Goal: Task Accomplishment & Management: Manage account settings

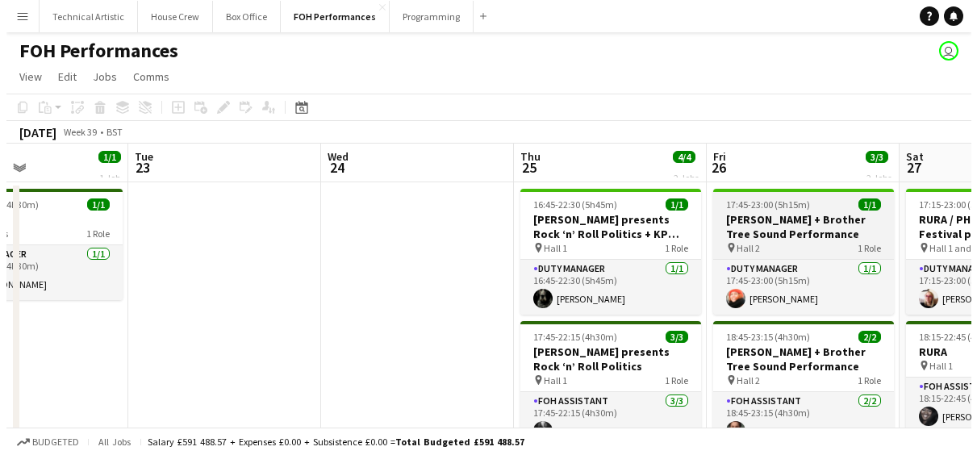
scroll to position [0, 453]
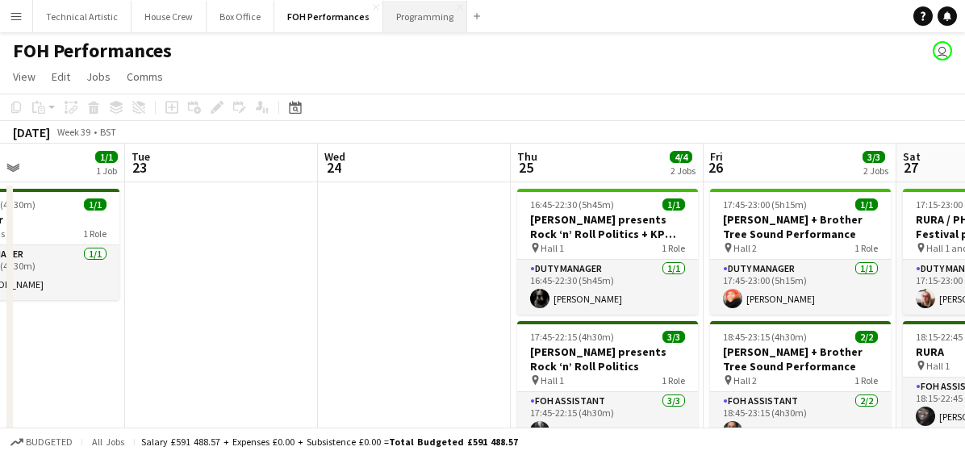
click at [400, 23] on button "Programming Close" at bounding box center [425, 16] width 84 height 31
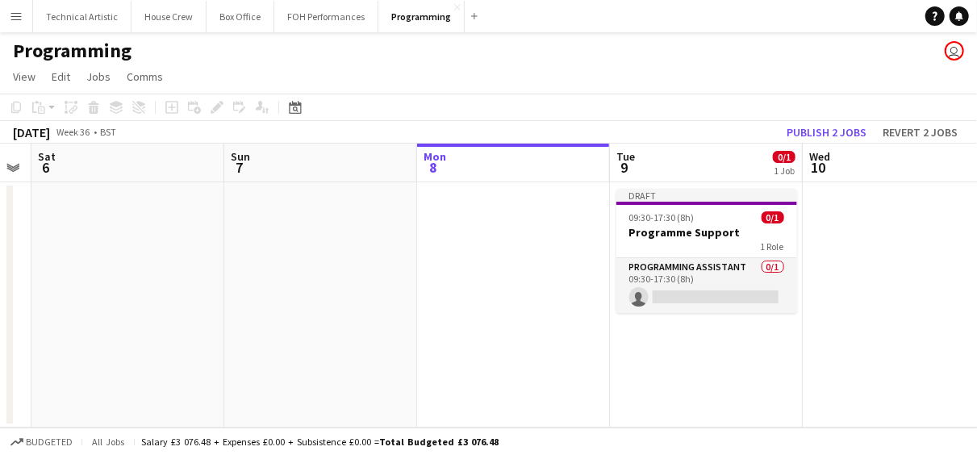
scroll to position [0, 363]
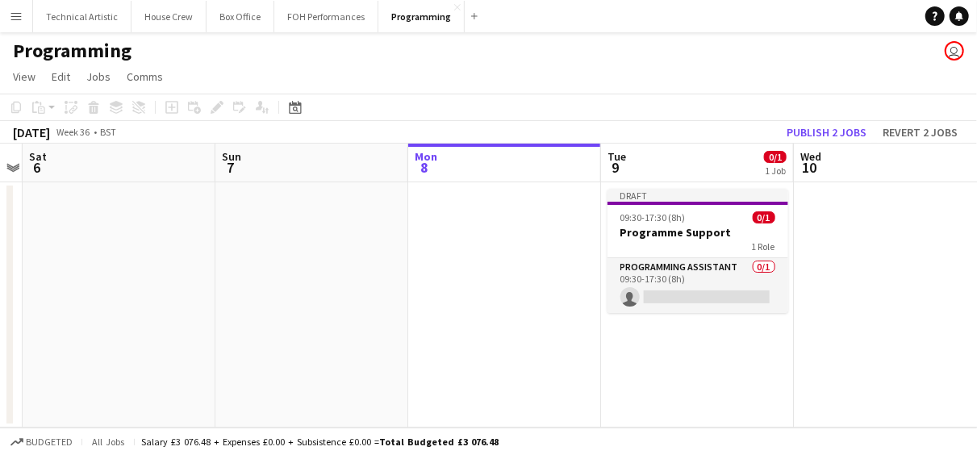
drag, startPoint x: 444, startPoint y: 201, endPoint x: 659, endPoint y: 202, distance: 215.3
click at [659, 202] on app-calendar-viewport "Thu 4 1/1 1 Job Fri 5 Sat 6 Sun 7 Mon 8 Tue 9 0/1 1 Job Wed 10 Thu 11 1/1 1 Job…" at bounding box center [488, 286] width 977 height 284
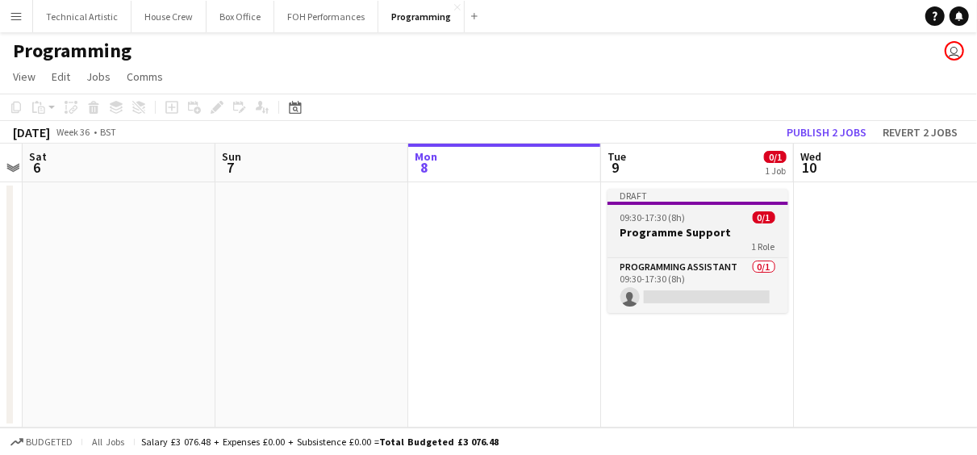
click at [685, 212] on div "09:30-17:30 (8h) 0/1" at bounding box center [697, 217] width 181 height 12
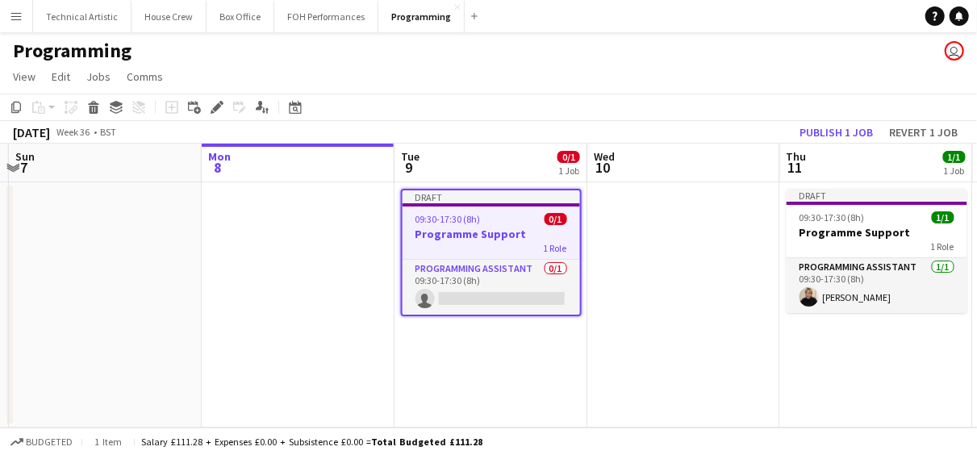
drag, startPoint x: 710, startPoint y: 219, endPoint x: 548, endPoint y: 209, distance: 162.4
click at [505, 206] on app-calendar-viewport "Wed 3 Thu 4 1/1 1 Job Fri 5 Sat 6 Sun 7 Mon 8 Tue 9 0/1 1 Job Wed 10 Thu 11 1/1…" at bounding box center [488, 286] width 977 height 284
click at [219, 112] on icon "Edit" at bounding box center [216, 107] width 13 height 13
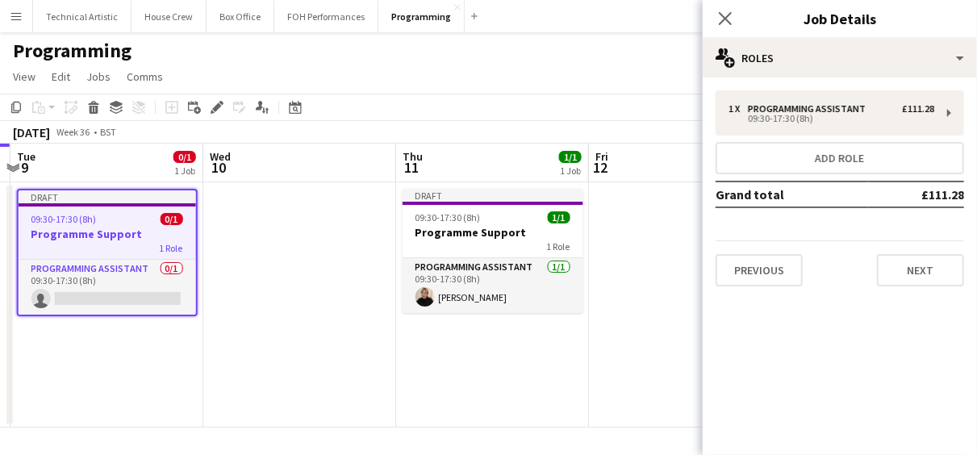
scroll to position [0, 560]
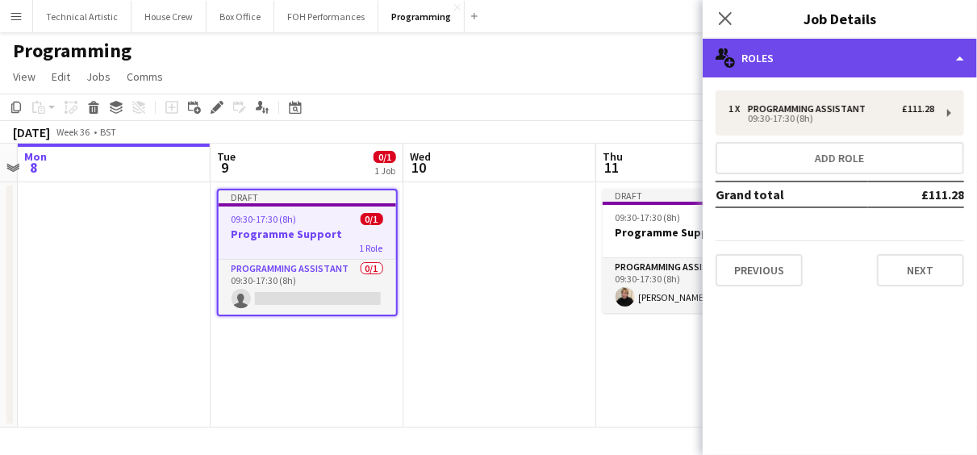
click at [964, 56] on div "multiple-users-add Roles" at bounding box center [839, 58] width 274 height 39
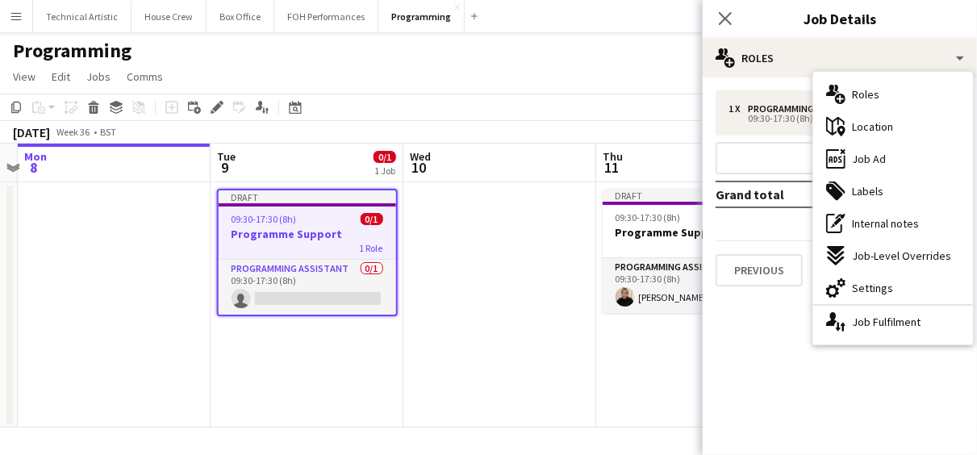
click at [755, 344] on mat-expansion-panel "pencil3 General details 1 x Programming Assistant £111.28 09:30-17:30 (8h) Add …" at bounding box center [839, 265] width 274 height 377
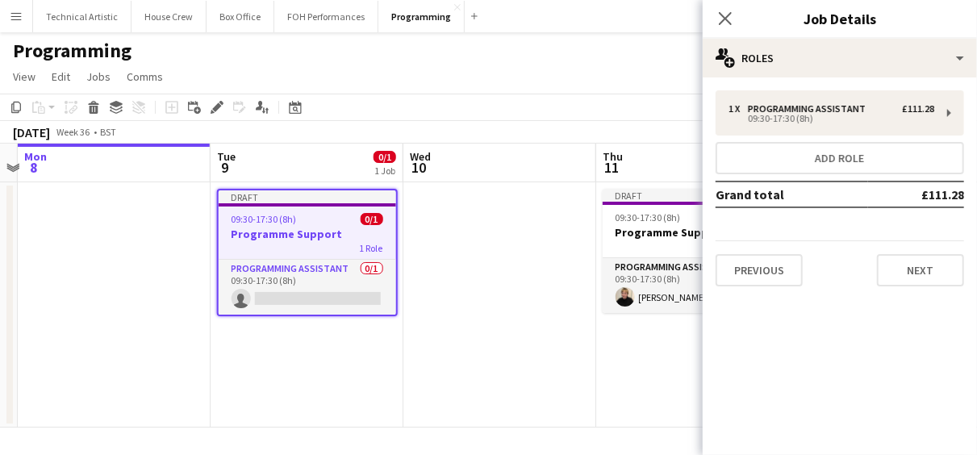
click at [323, 246] on div "1 Role" at bounding box center [307, 247] width 177 height 13
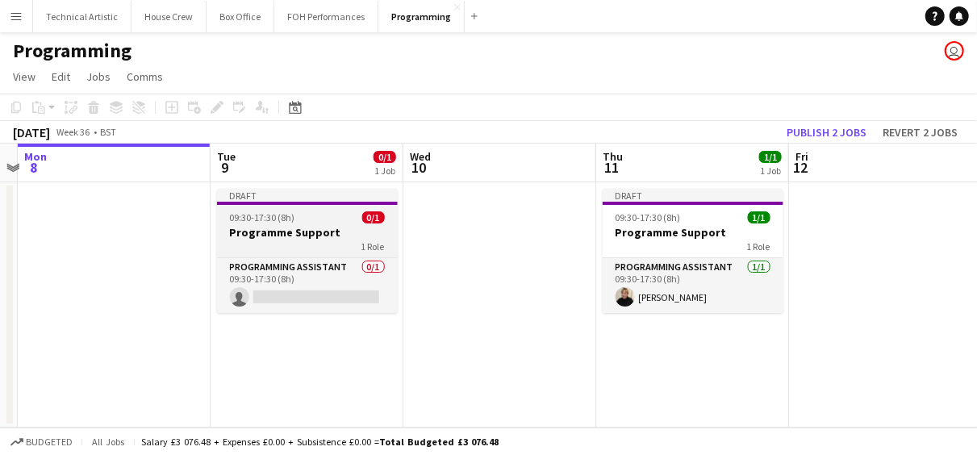
click at [323, 246] on div "1 Role" at bounding box center [307, 246] width 181 height 13
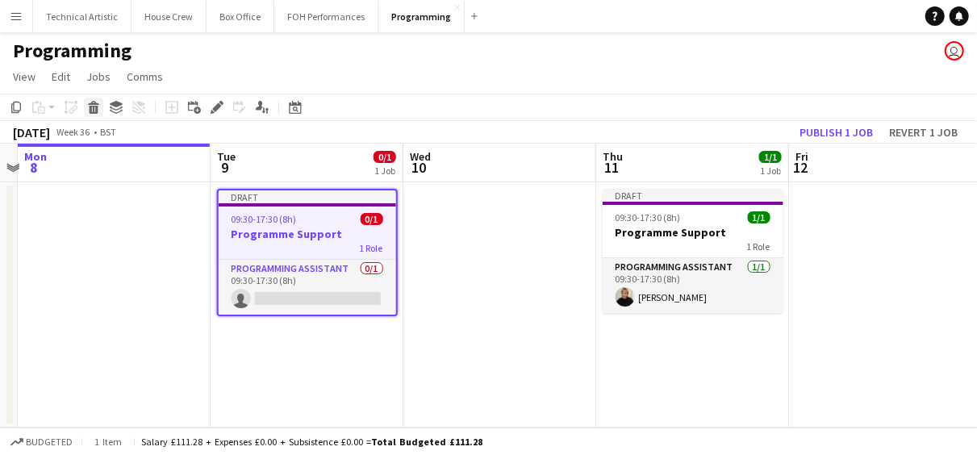
click at [98, 109] on icon "Delete" at bounding box center [93, 107] width 13 height 13
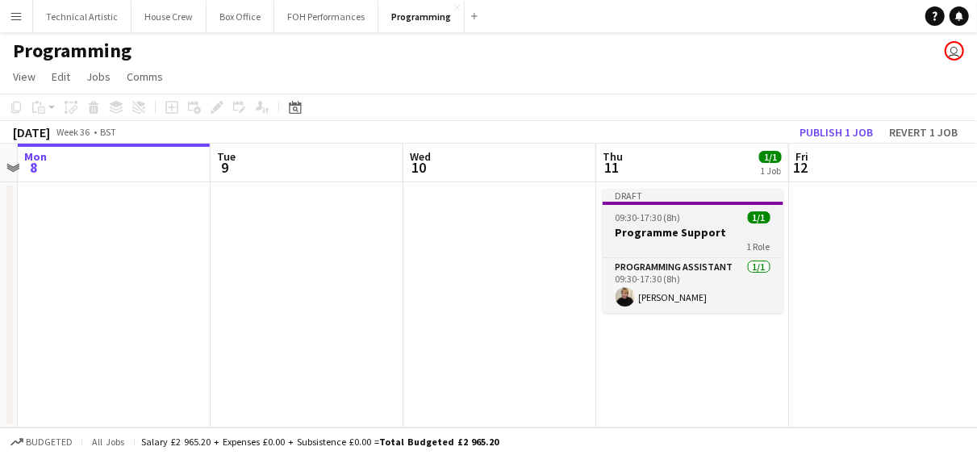
click at [690, 199] on div "Draft" at bounding box center [692, 195] width 181 height 13
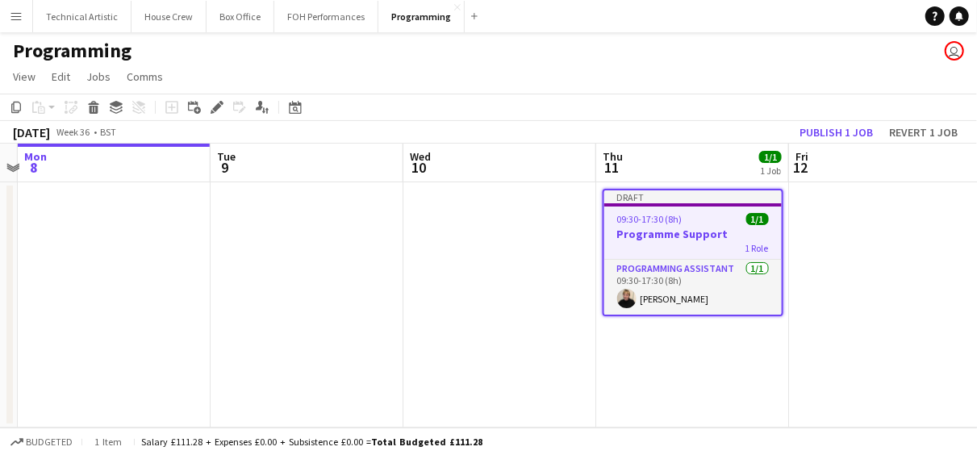
click at [474, 229] on app-date-cell at bounding box center [499, 304] width 193 height 245
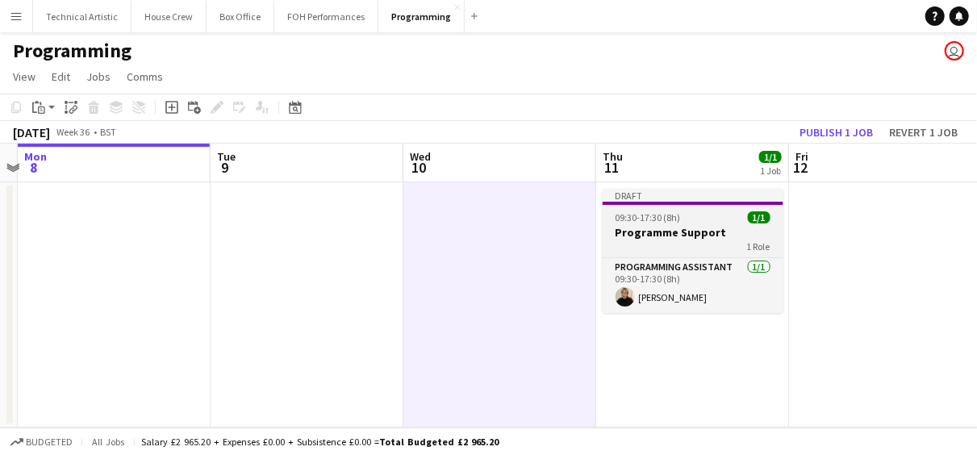
click at [684, 212] on div "09:30-17:30 (8h) 1/1" at bounding box center [692, 217] width 181 height 12
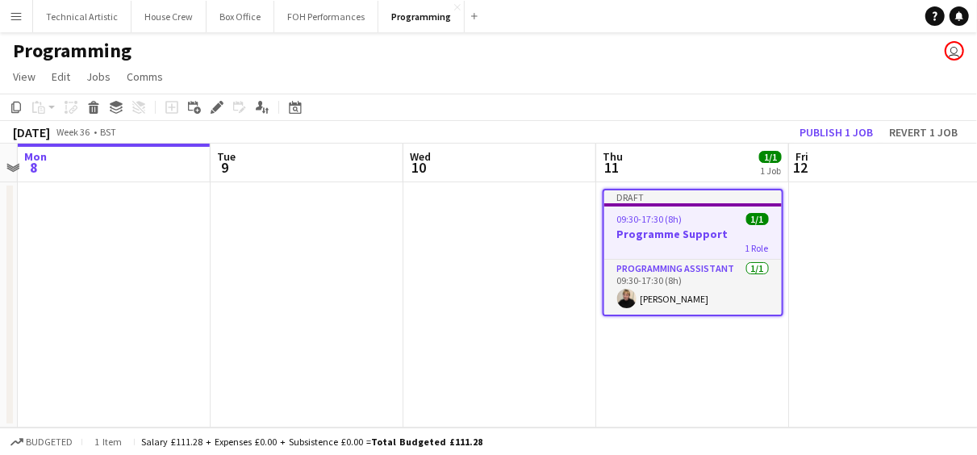
click at [510, 227] on app-date-cell at bounding box center [499, 304] width 193 height 245
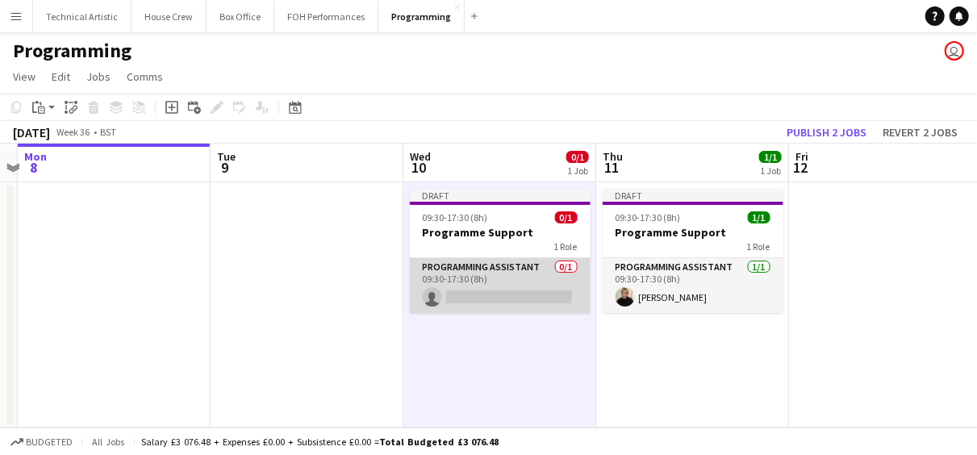
click at [478, 278] on app-card-role "Programming Assistant 0/1 09:30-17:30 (8h) single-neutral-actions" at bounding box center [500, 285] width 181 height 55
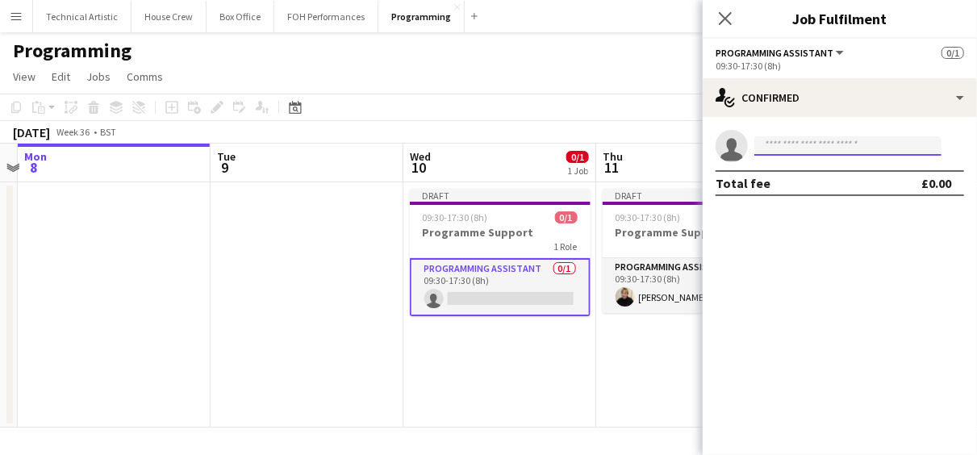
click at [804, 142] on input at bounding box center [847, 145] width 187 height 19
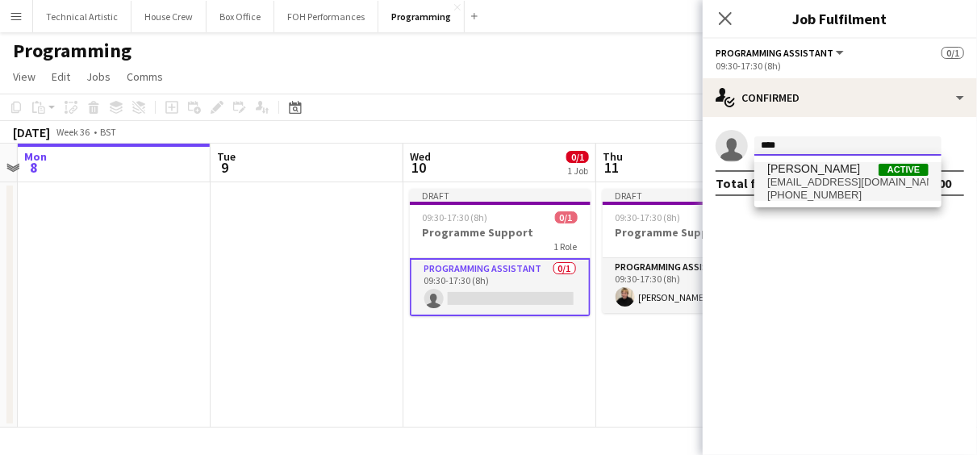
type input "****"
click at [804, 168] on span "[PERSON_NAME]" at bounding box center [813, 169] width 93 height 14
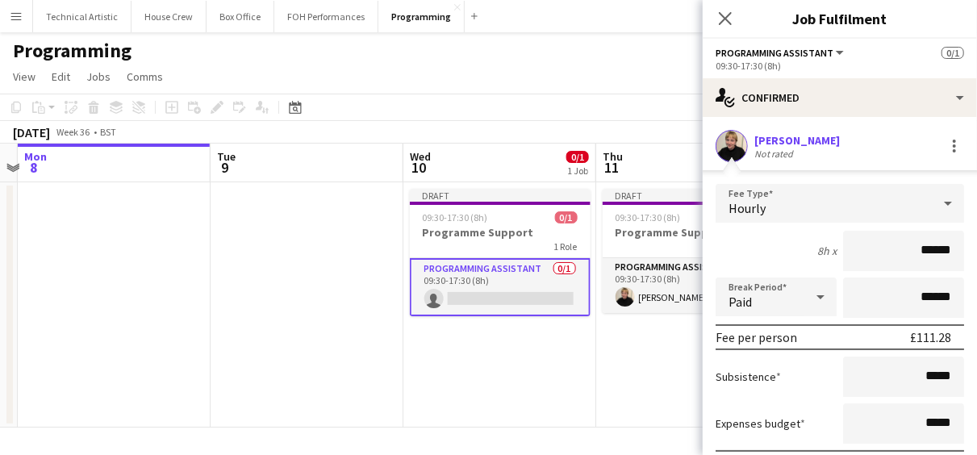
scroll to position [119, 0]
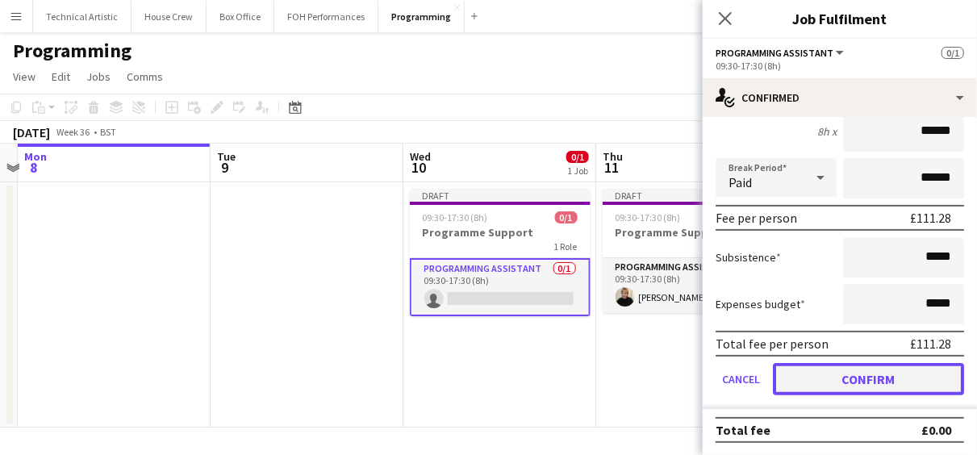
click at [815, 381] on button "Confirm" at bounding box center [868, 379] width 191 height 32
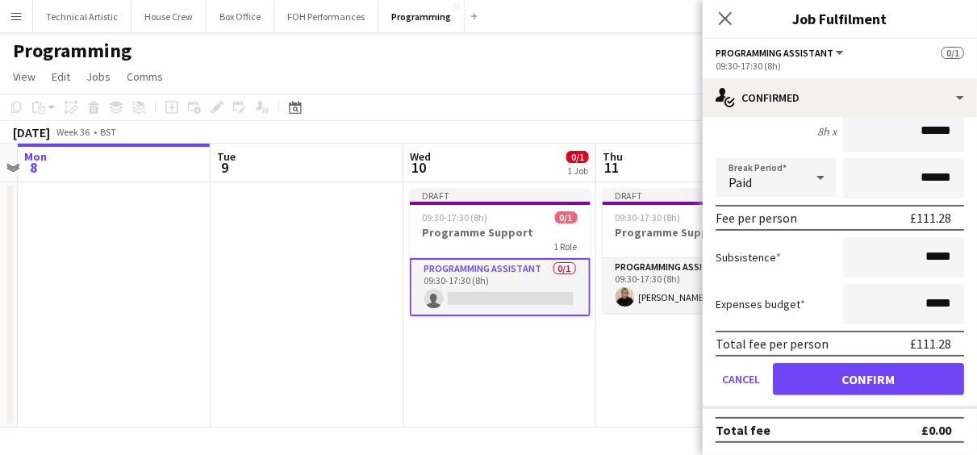
scroll to position [0, 0]
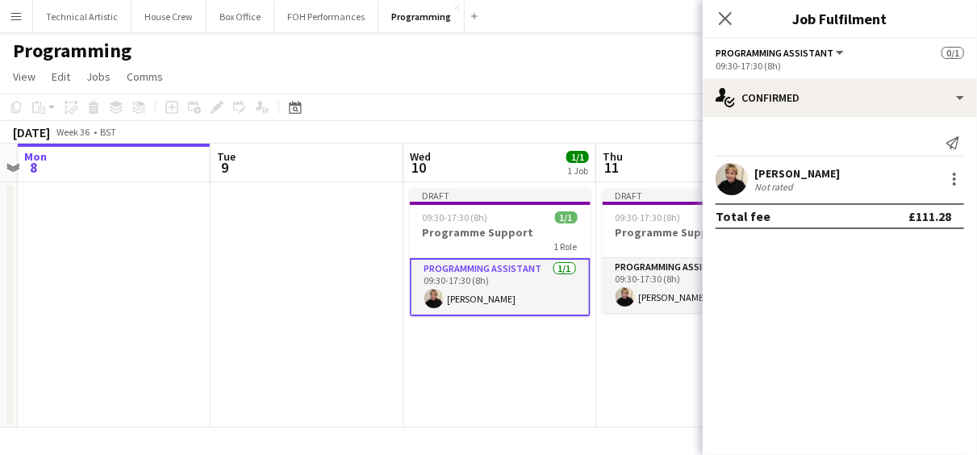
click at [581, 351] on app-date-cell "Draft 09:30-17:30 (8h) 1/1 Programme Support 1 Role Programming Assistant [DATE…" at bounding box center [499, 304] width 193 height 245
